Goal: Check status: Check status

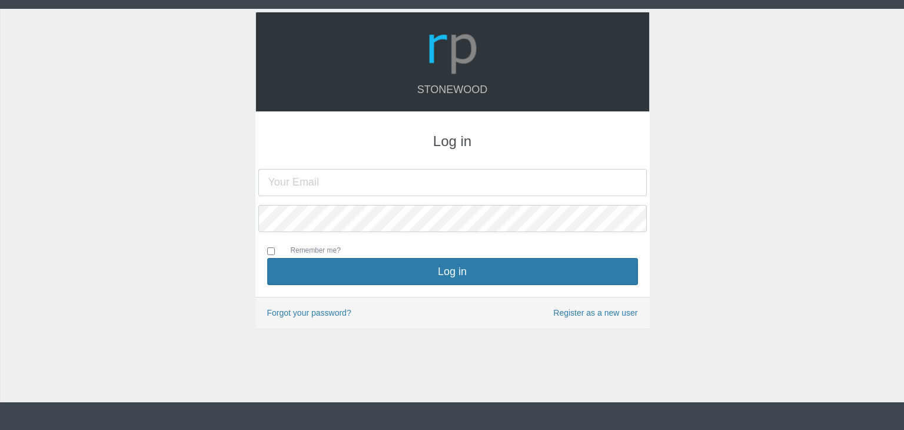
type input "[PERSON_NAME][EMAIL_ADDRESS][DOMAIN_NAME]"
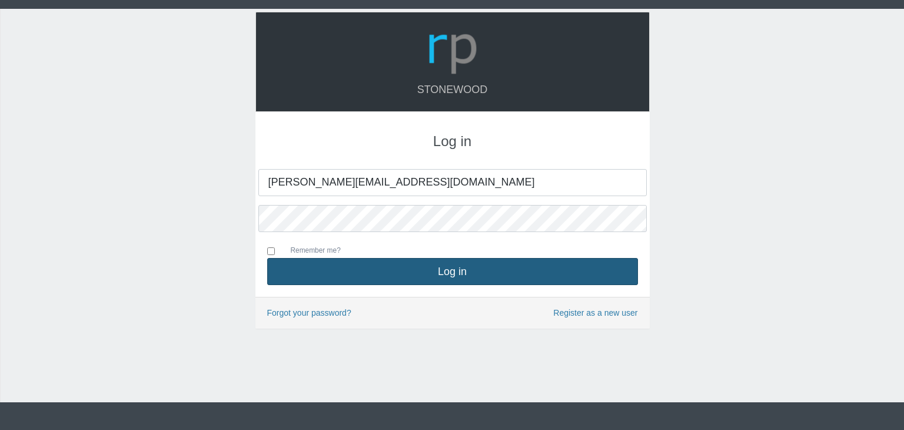
click at [491, 267] on button "Log in" at bounding box center [452, 271] width 371 height 27
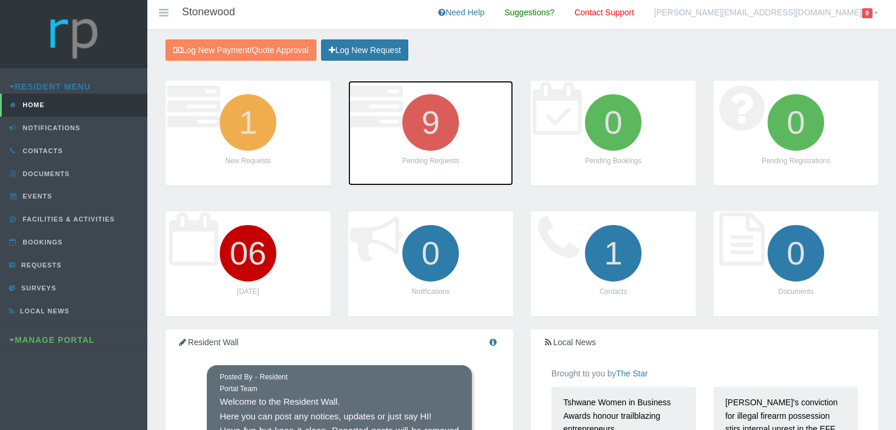
click at [431, 130] on icon "9" at bounding box center [430, 123] width 66 height 66
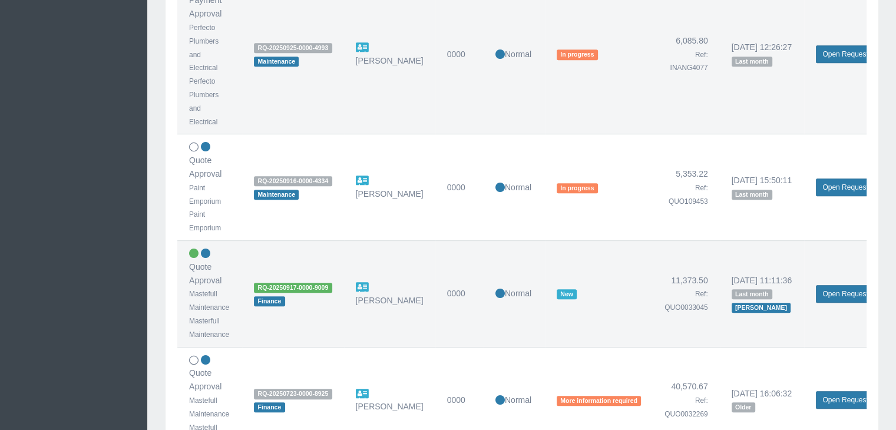
scroll to position [589, 0]
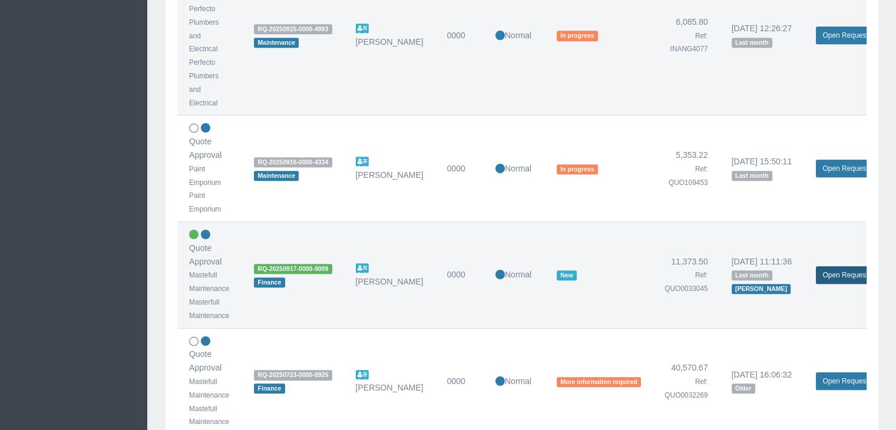
click at [836, 273] on link "Open Request" at bounding box center [845, 275] width 58 height 18
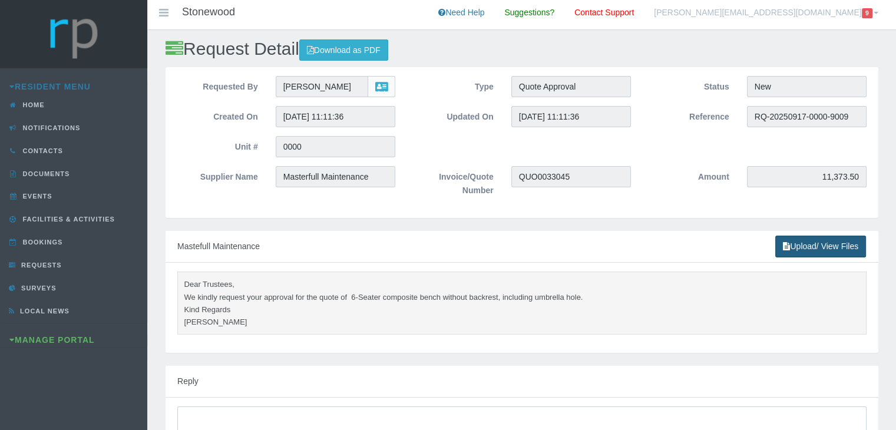
click at [818, 244] on link "Upload/ View Files" at bounding box center [820, 247] width 91 height 22
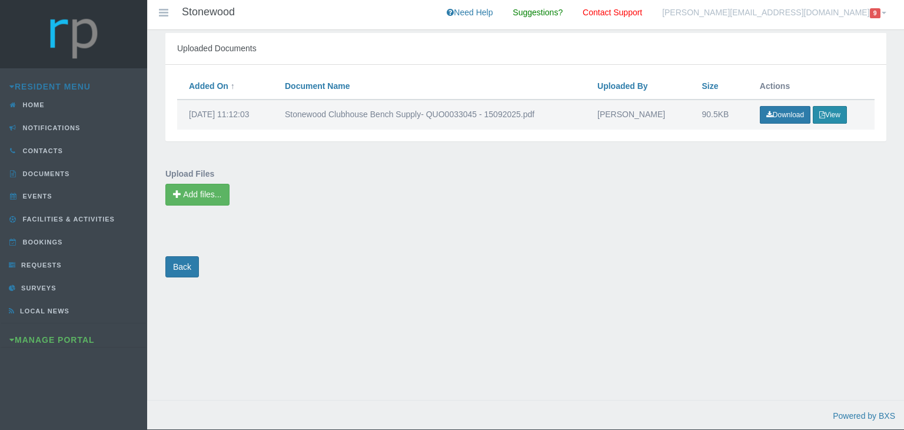
click at [834, 116] on button "View" at bounding box center [830, 115] width 34 height 18
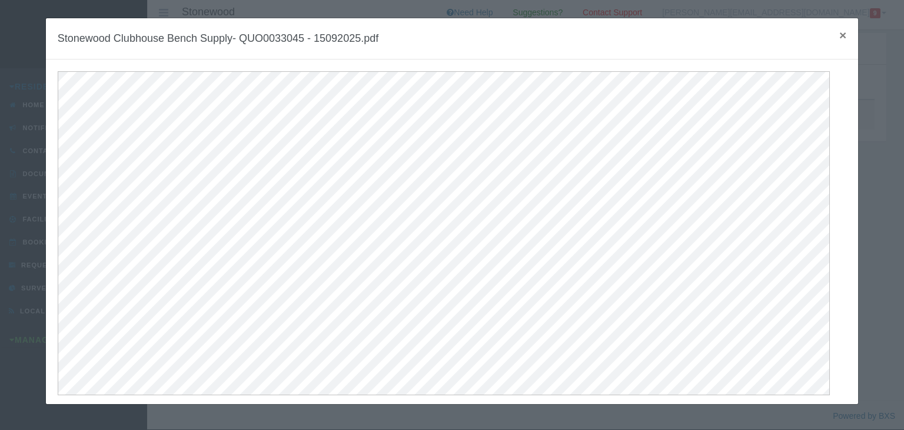
click at [840, 36] on span "×" at bounding box center [843, 35] width 7 height 14
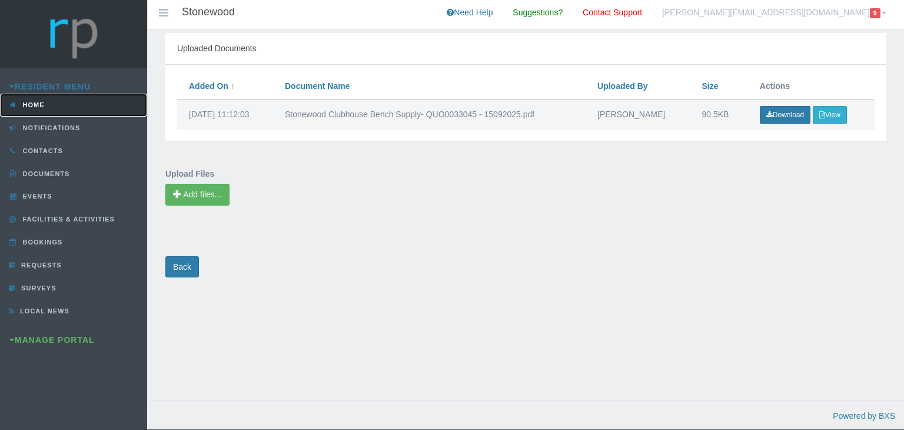
click at [62, 97] on link "Home" at bounding box center [73, 105] width 147 height 23
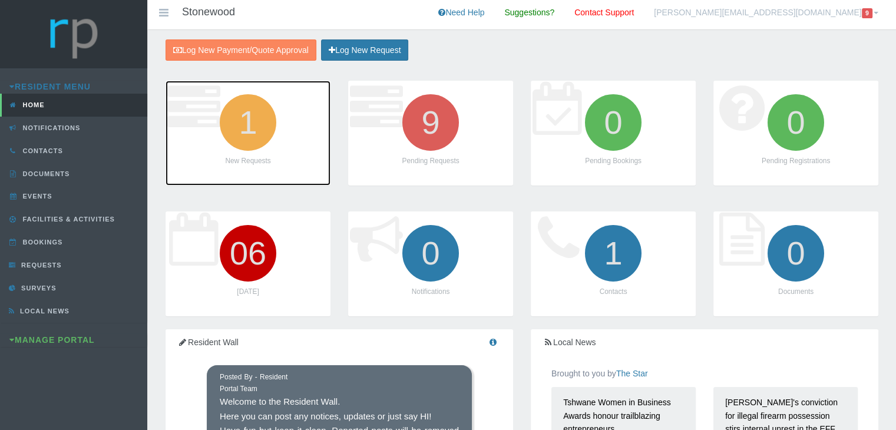
click at [244, 130] on icon "1" at bounding box center [248, 123] width 66 height 66
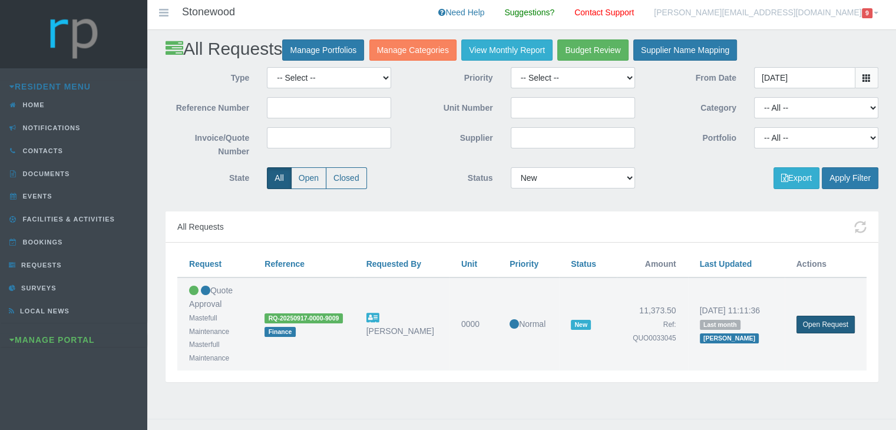
click at [833, 326] on link "Open Request" at bounding box center [825, 325] width 58 height 18
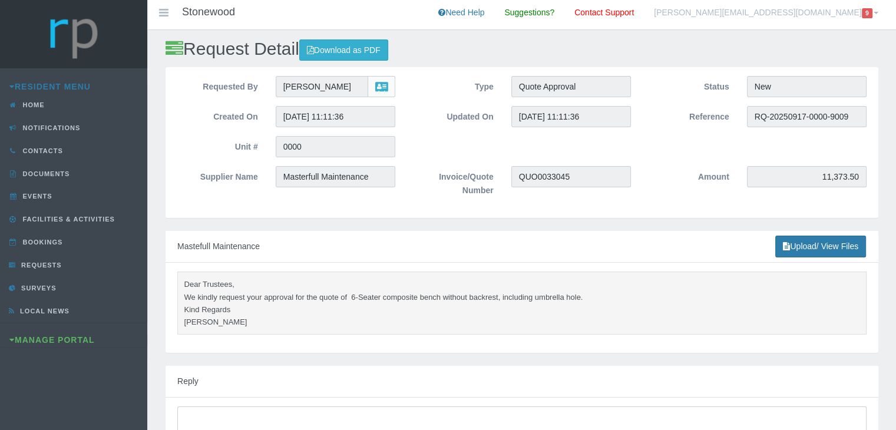
click at [829, 11] on link "[PERSON_NAME][EMAIL_ADDRESS][DOMAIN_NAME] 9" at bounding box center [766, 14] width 242 height 29
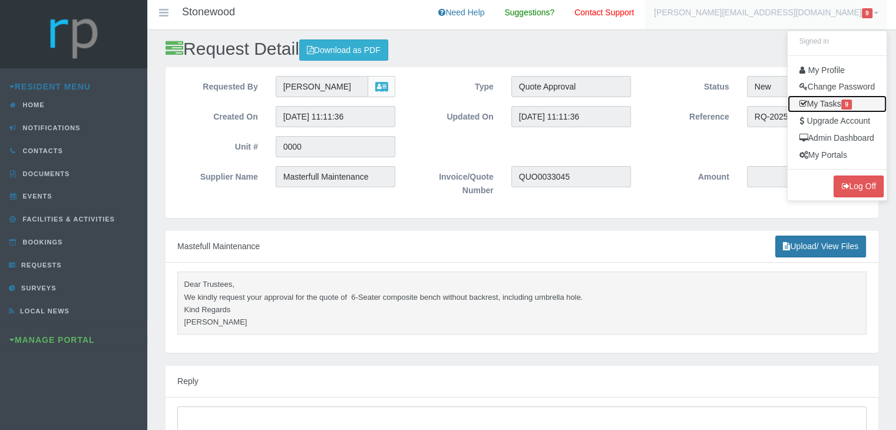
click at [829, 110] on link "My Tasks 9" at bounding box center [836, 103] width 99 height 17
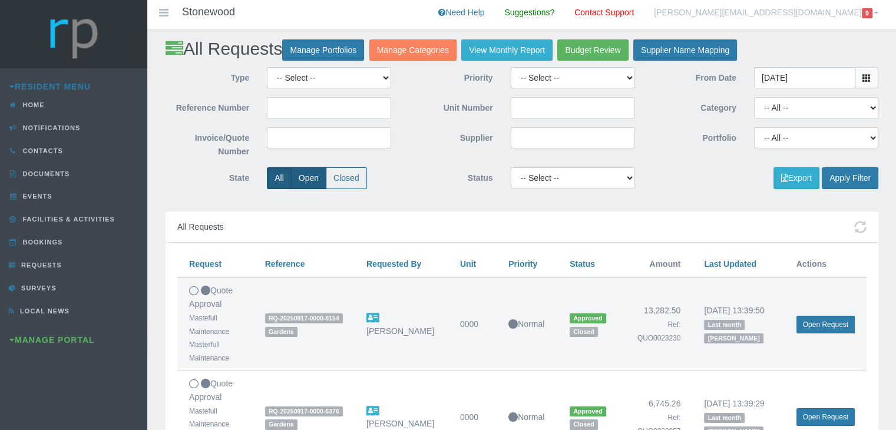
click at [302, 177] on label "Open" at bounding box center [308, 178] width 35 height 22
radio input "true"
click at [863, 179] on button "Apply Filter" at bounding box center [849, 178] width 57 height 22
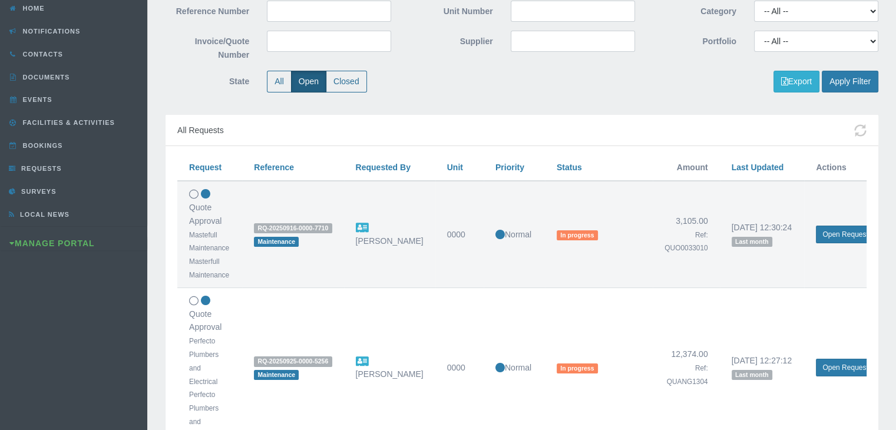
scroll to position [118, 0]
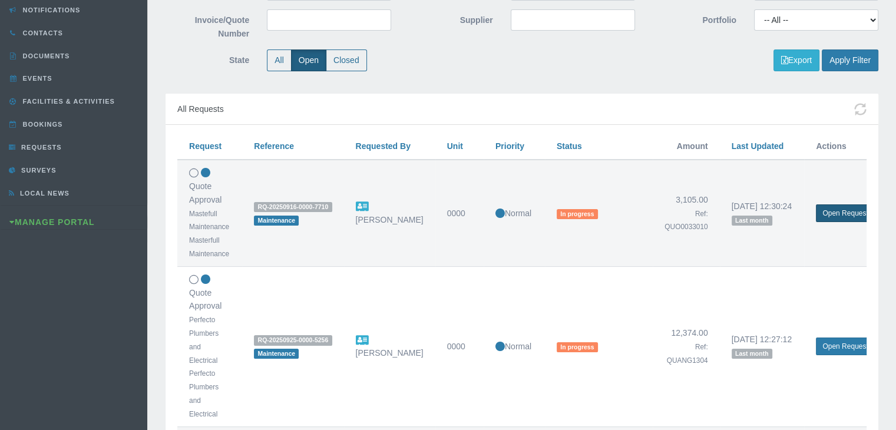
click at [829, 211] on link "Open Request" at bounding box center [845, 213] width 58 height 18
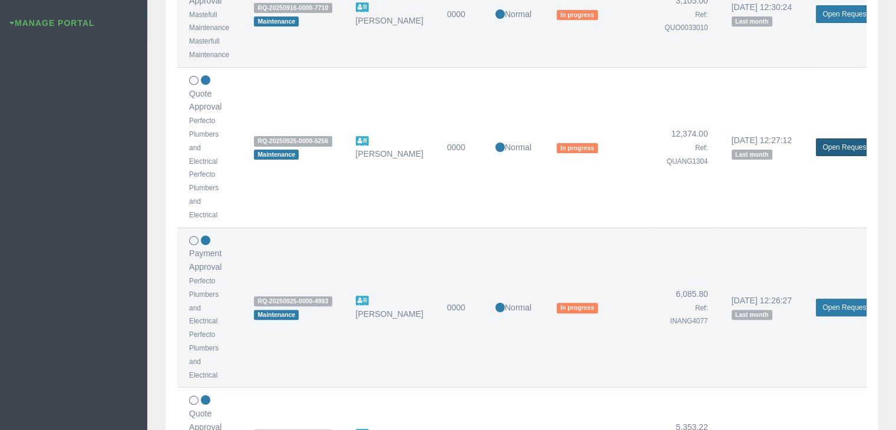
scroll to position [353, 0]
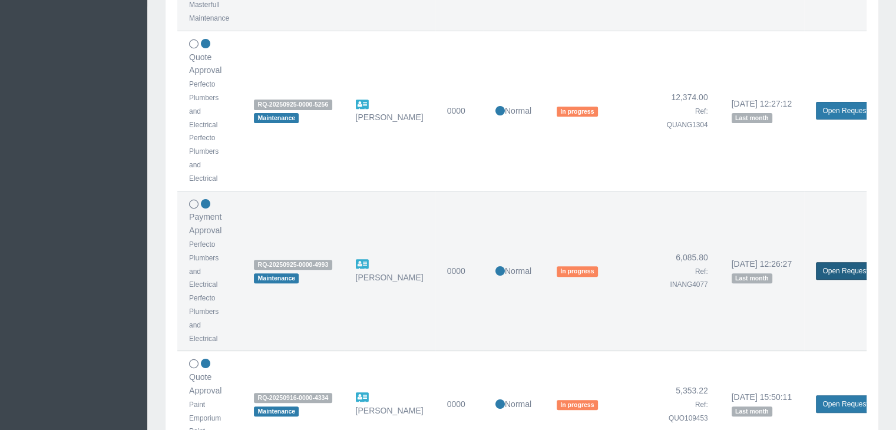
click at [832, 266] on link "Open Request" at bounding box center [845, 271] width 58 height 18
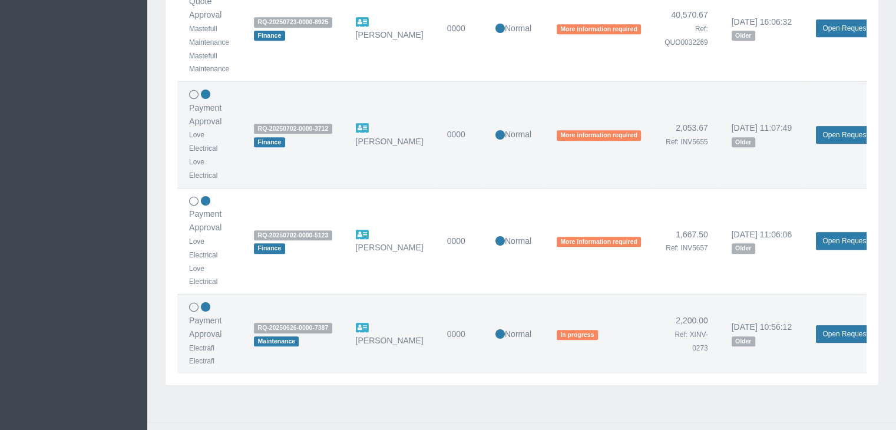
scroll to position [942, 0]
click at [821, 329] on link "Open Request" at bounding box center [845, 333] width 58 height 18
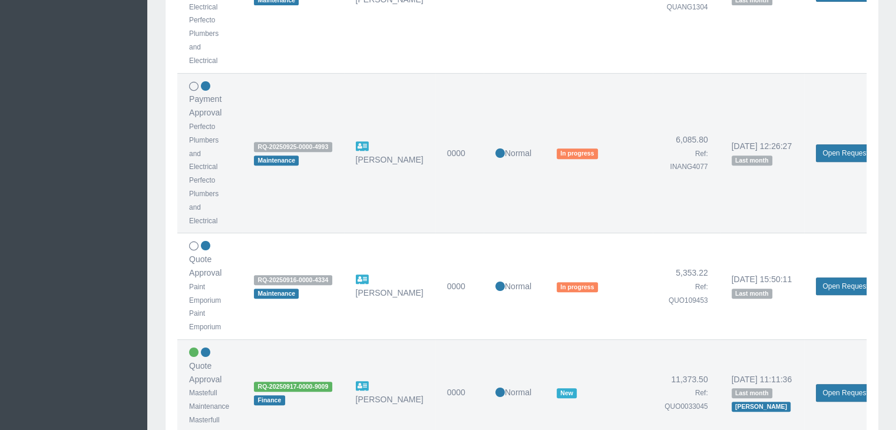
scroll to position [412, 0]
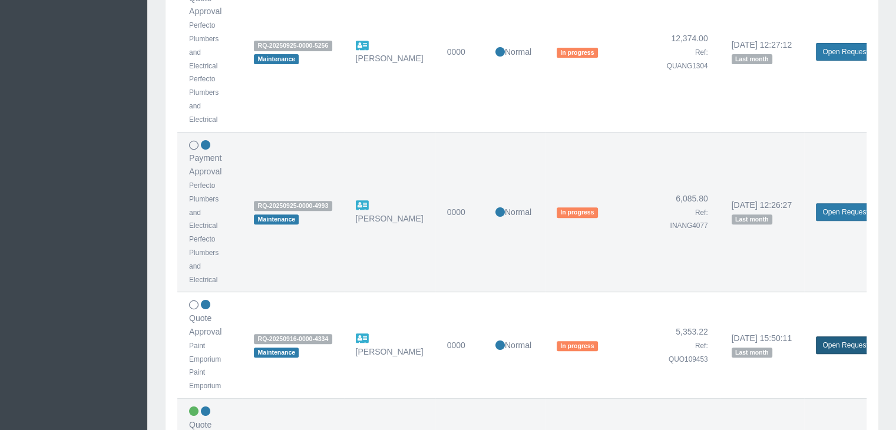
click at [822, 345] on link "Open Request" at bounding box center [845, 345] width 58 height 18
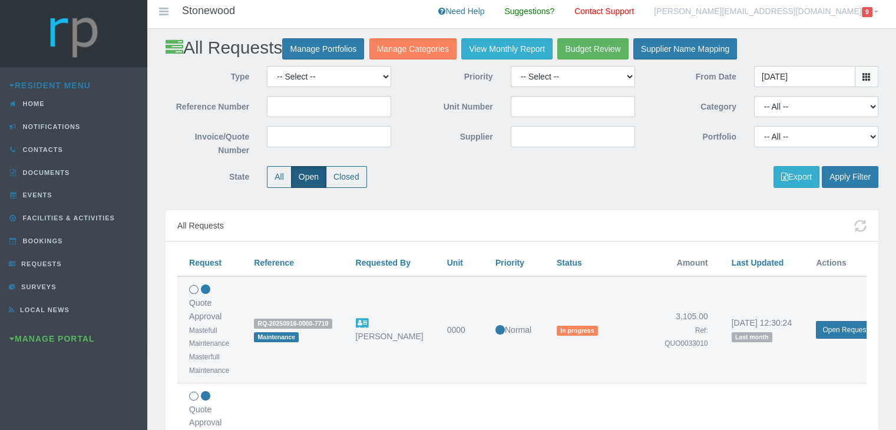
scroll to position [0, 0]
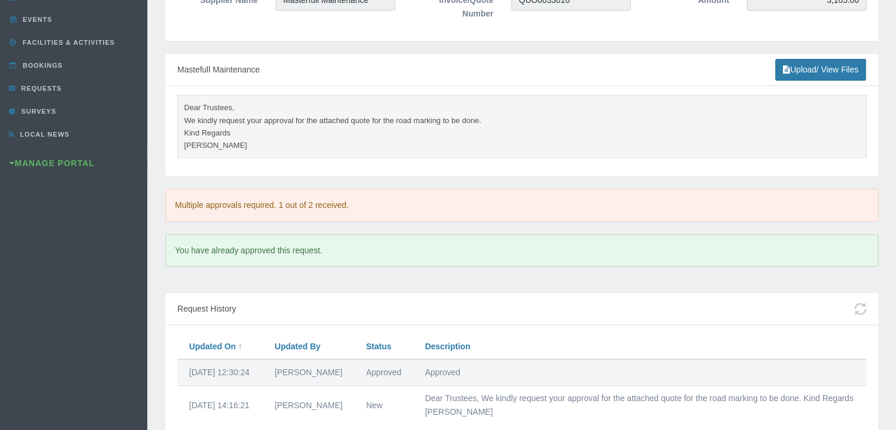
scroll to position [261, 0]
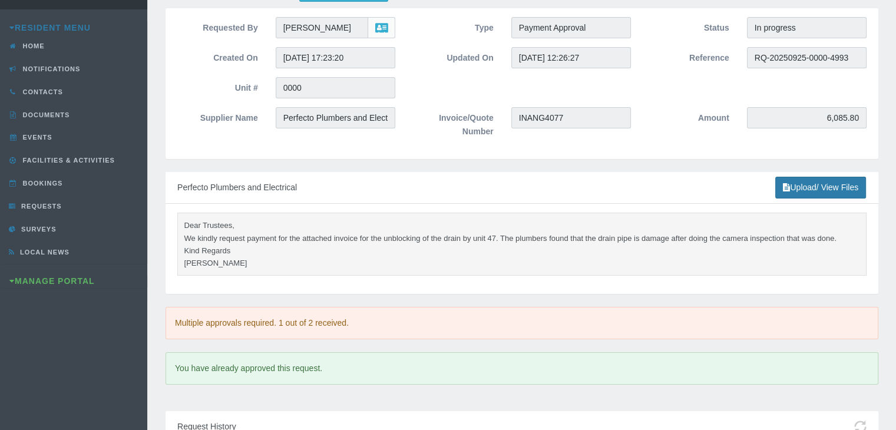
scroll to position [118, 0]
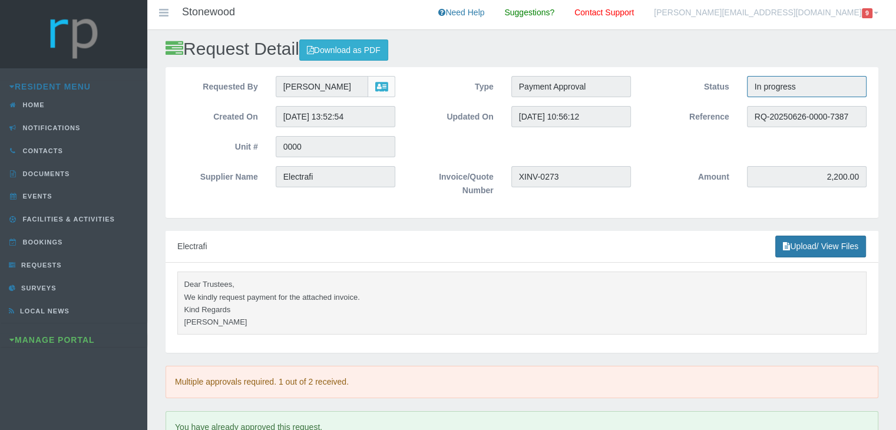
click at [809, 82] on input "In progress" at bounding box center [807, 86] width 120 height 21
